Goal: Task Accomplishment & Management: Use online tool/utility

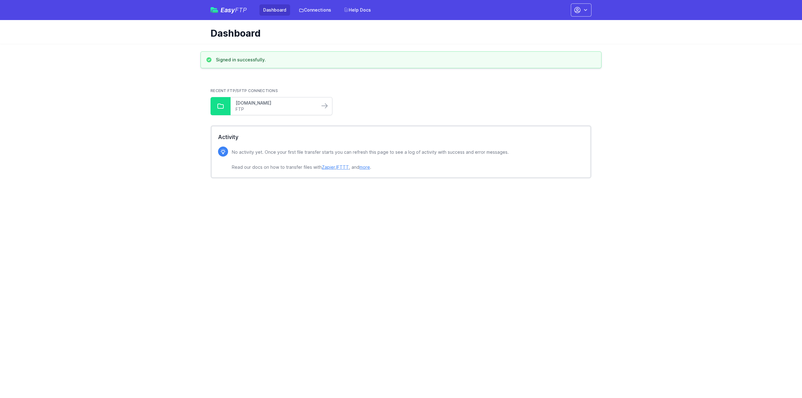
click at [287, 103] on link "[DOMAIN_NAME]" at bounding box center [275, 103] width 79 height 6
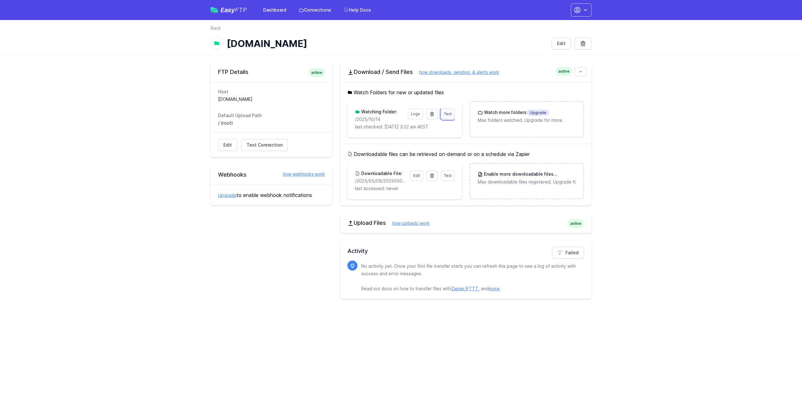
click at [448, 114] on span "Test" at bounding box center [448, 114] width 8 height 5
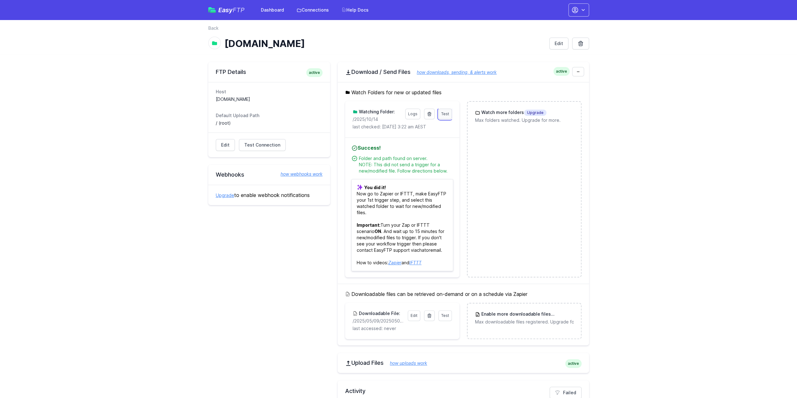
click at [445, 114] on span "Test" at bounding box center [445, 114] width 8 height 5
click at [443, 116] on span "Test" at bounding box center [445, 114] width 8 height 5
click at [444, 111] on link "Test" at bounding box center [445, 114] width 13 height 11
click at [417, 112] on link "Logs" at bounding box center [412, 114] width 15 height 11
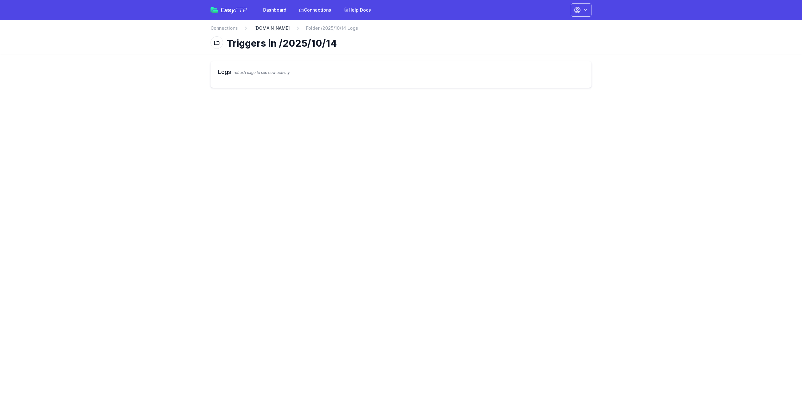
click at [277, 26] on link "[DOMAIN_NAME]" at bounding box center [272, 28] width 36 height 6
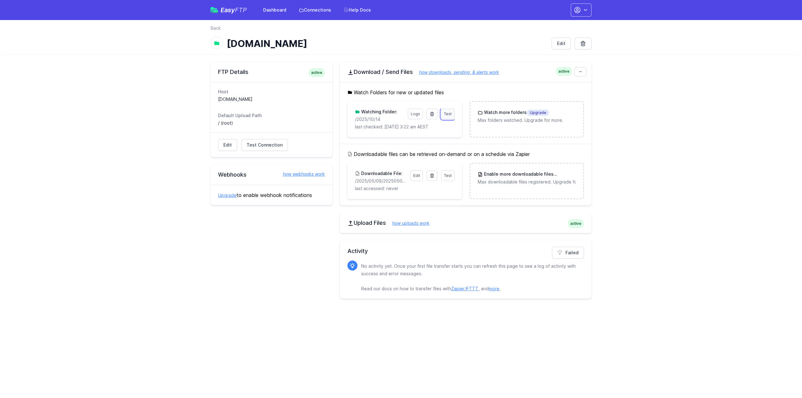
click at [449, 112] on span "Test" at bounding box center [448, 114] width 8 height 5
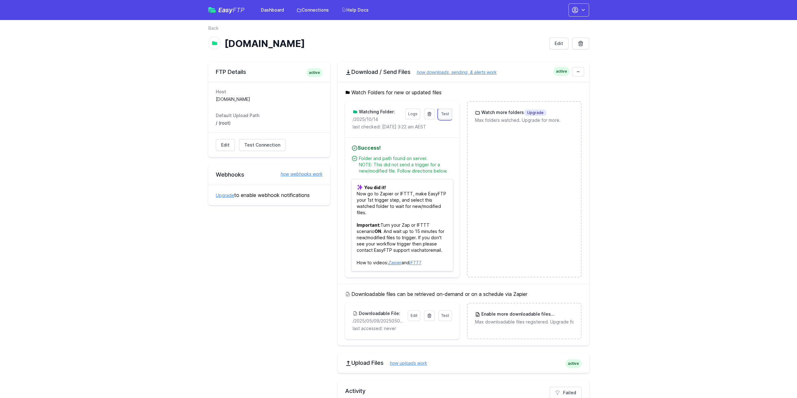
click at [442, 112] on span "Test" at bounding box center [445, 114] width 8 height 5
click at [428, 114] on icon at bounding box center [429, 114] width 3 height 4
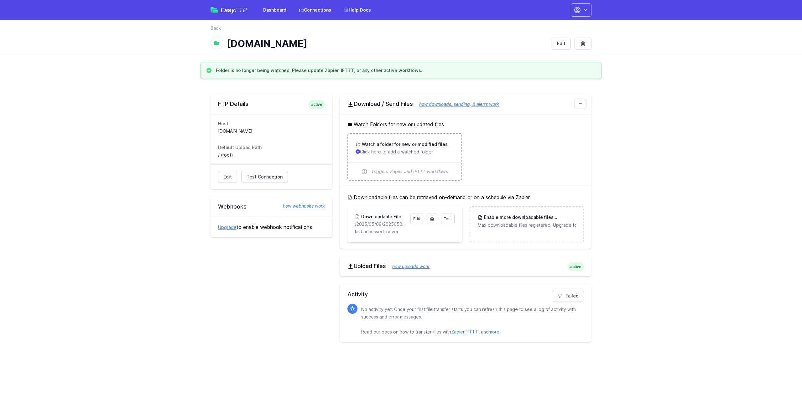
click at [401, 149] on p "Click here to add a watched folder" at bounding box center [404, 152] width 98 height 6
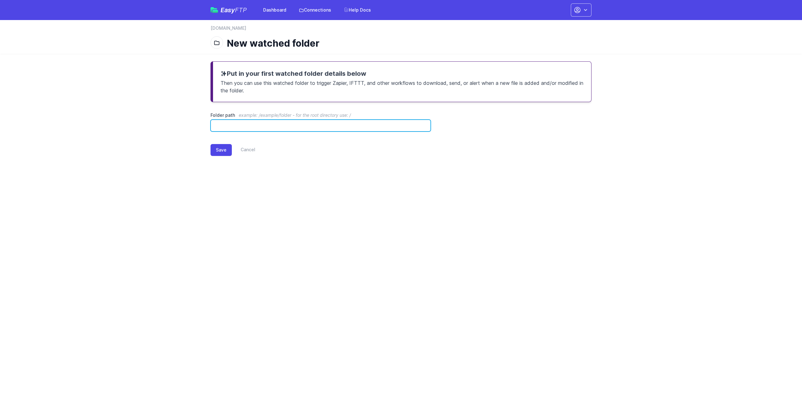
click at [267, 125] on input "Folder path example: /example/folder - for the root directory use: /" at bounding box center [320, 126] width 220 height 12
type input "**********"
click at [216, 148] on button "Save" at bounding box center [220, 150] width 21 height 12
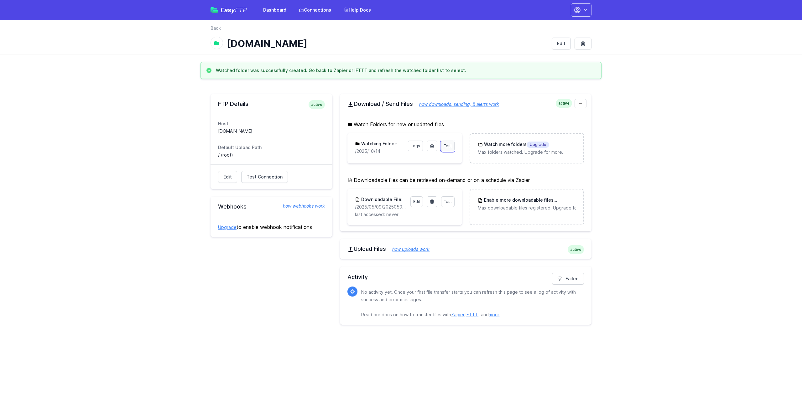
click at [448, 143] on link "Test" at bounding box center [447, 146] width 13 height 11
drag, startPoint x: 218, startPoint y: 206, endPoint x: 253, endPoint y: 206, distance: 35.1
click at [253, 206] on h2 "Webhooks how webhooks work" at bounding box center [271, 207] width 107 height 8
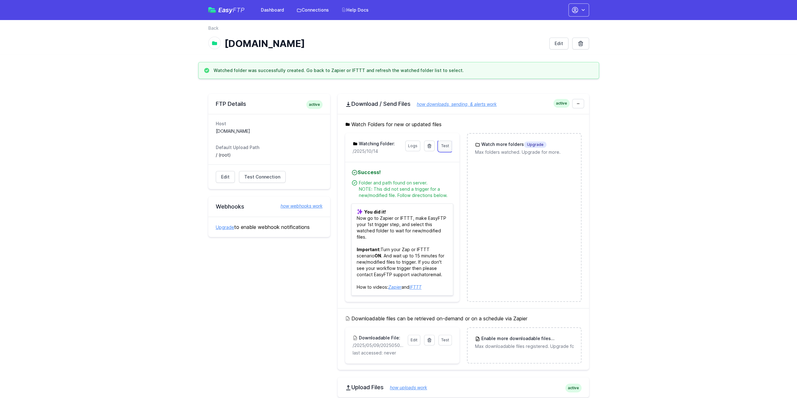
click at [445, 146] on span "Test" at bounding box center [445, 145] width 8 height 5
